Goal: Task Accomplishment & Management: Manage account settings

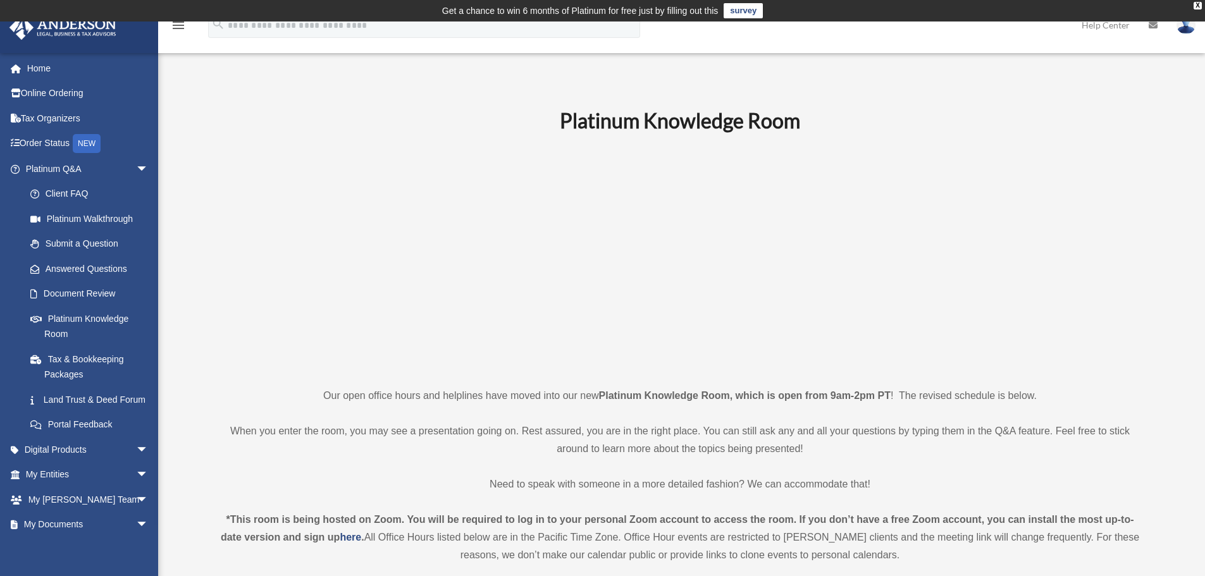
click at [1183, 30] on img at bounding box center [1185, 25] width 19 height 18
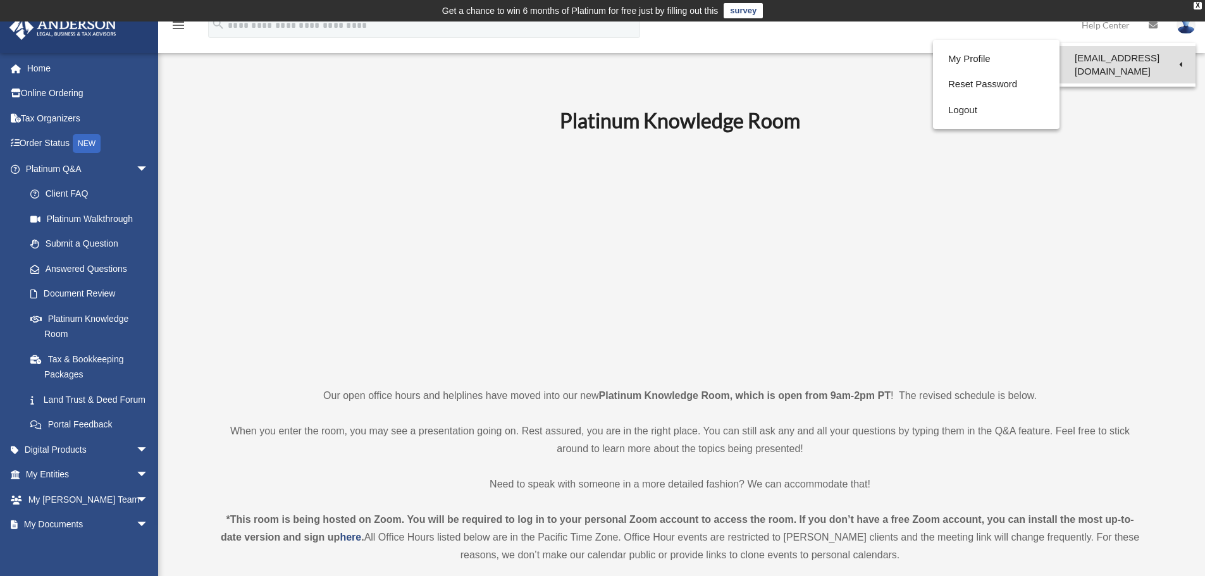
click at [1097, 61] on link "[EMAIL_ADDRESS][DOMAIN_NAME]" at bounding box center [1127, 64] width 136 height 37
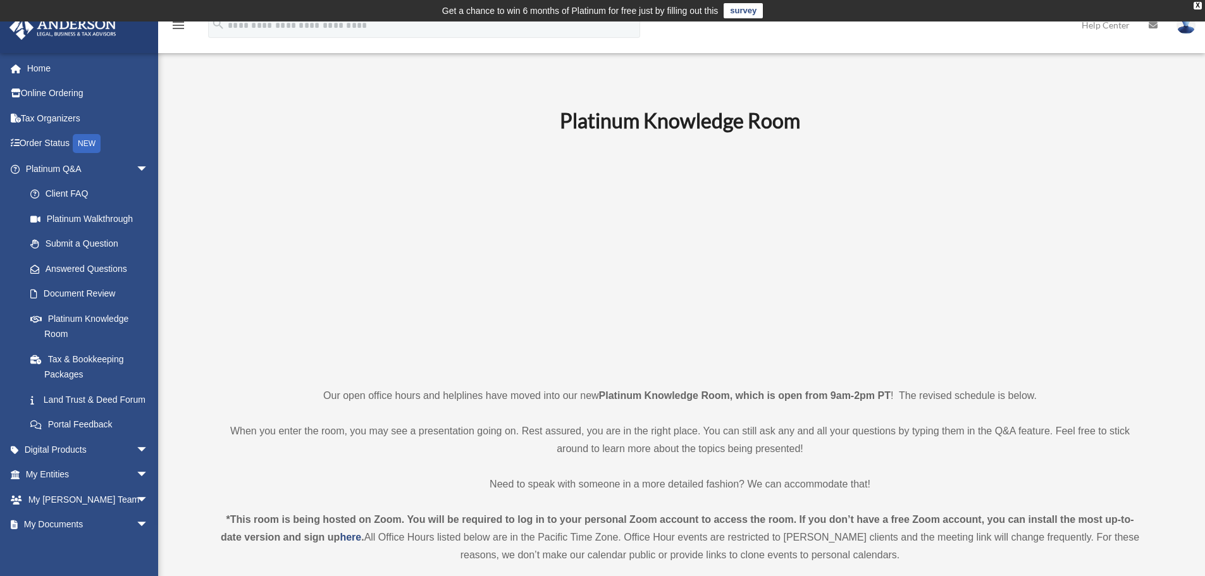
click at [1183, 20] on td "Get a chance to win 6 months of Platinum for free just by filling out this surv…" at bounding box center [602, 11] width 1205 height 22
click at [1186, 32] on img at bounding box center [1185, 25] width 19 height 18
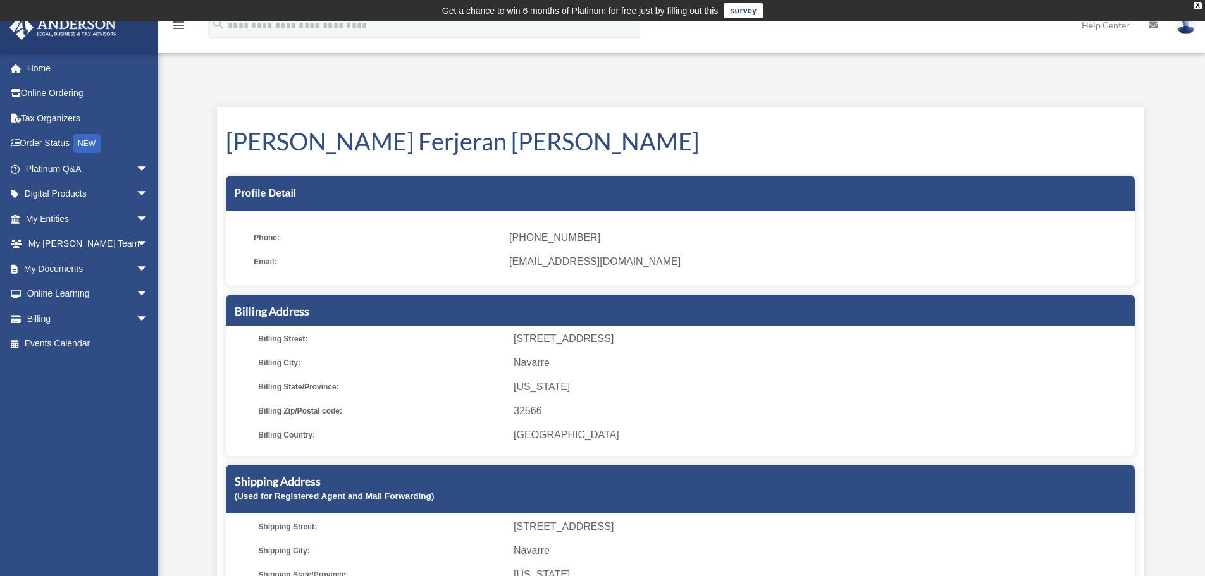
click at [1188, 32] on img at bounding box center [1185, 25] width 19 height 18
click at [932, 101] on div "My Profile date_range Published on Last updated June 7, 2024 March 19, 2020 by …" at bounding box center [680, 380] width 946 height 576
click at [1182, 28] on img at bounding box center [1185, 25] width 19 height 18
click at [989, 116] on div "Patricia Ferjeran Aguon Profile Detail Phone: (850) 420-5051 Email: pfaguon.off…" at bounding box center [680, 380] width 927 height 546
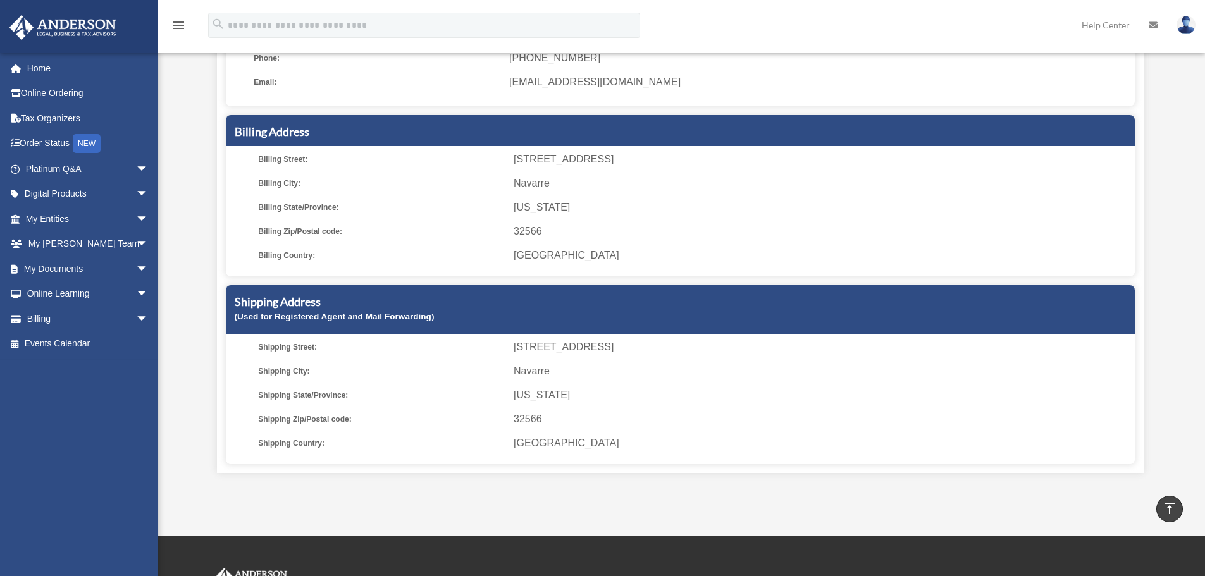
scroll to position [63, 0]
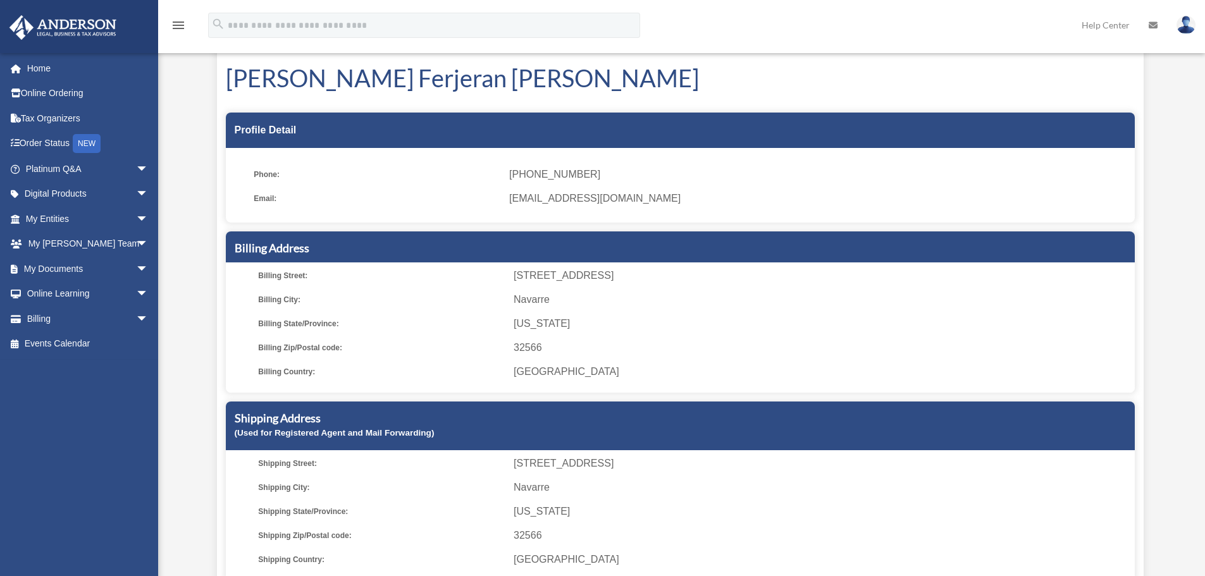
click at [1153, 26] on icon at bounding box center [1153, 25] width 9 height 9
click at [1185, 25] on img at bounding box center [1185, 25] width 19 height 18
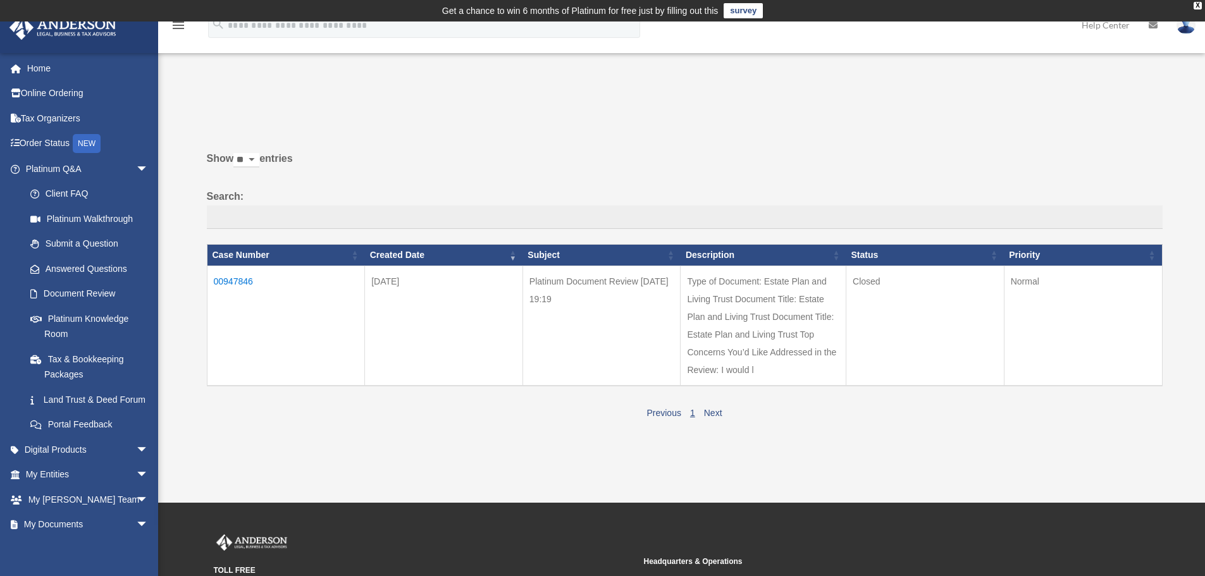
click at [1186, 32] on img at bounding box center [1185, 25] width 19 height 18
drag, startPoint x: 971, startPoint y: 108, endPoint x: 1014, endPoint y: 101, distance: 43.7
click at [971, 108] on p at bounding box center [680, 116] width 965 height 18
click at [1188, 30] on img at bounding box center [1185, 25] width 19 height 18
drag, startPoint x: 906, startPoint y: 121, endPoint x: 965, endPoint y: 103, distance: 62.2
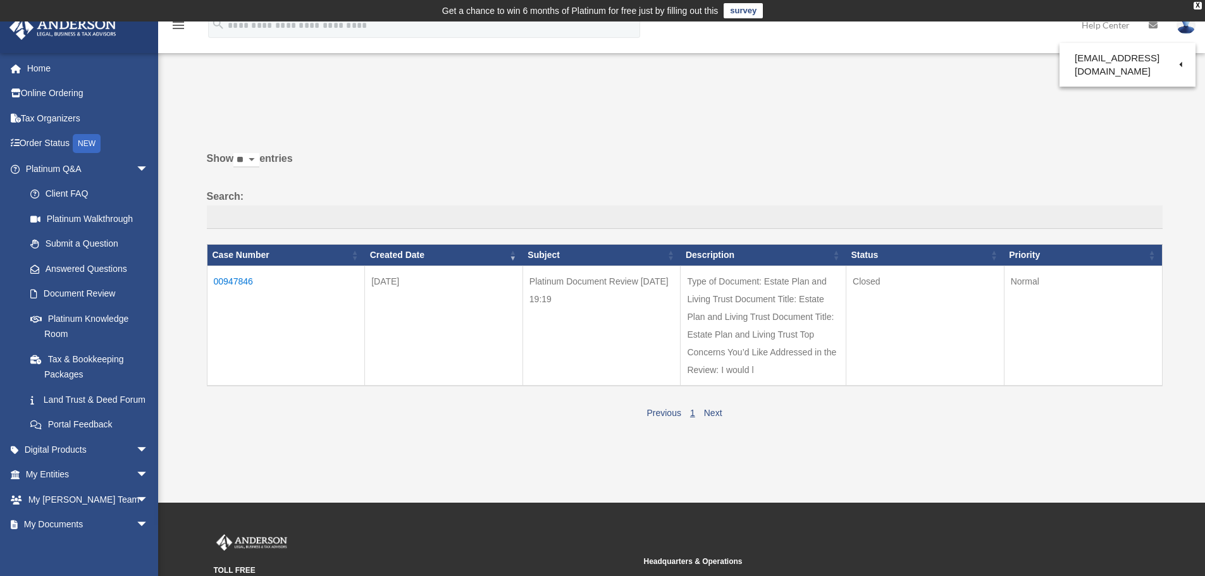
click at [920, 118] on p at bounding box center [680, 116] width 965 height 18
click at [1183, 28] on img at bounding box center [1185, 25] width 19 height 18
click at [999, 92] on link "Reset Password" at bounding box center [996, 84] width 127 height 26
drag, startPoint x: 996, startPoint y: 107, endPoint x: 1072, endPoint y: 74, distance: 83.3
click at [996, 108] on p at bounding box center [680, 116] width 965 height 18
